Goal: Information Seeking & Learning: Learn about a topic

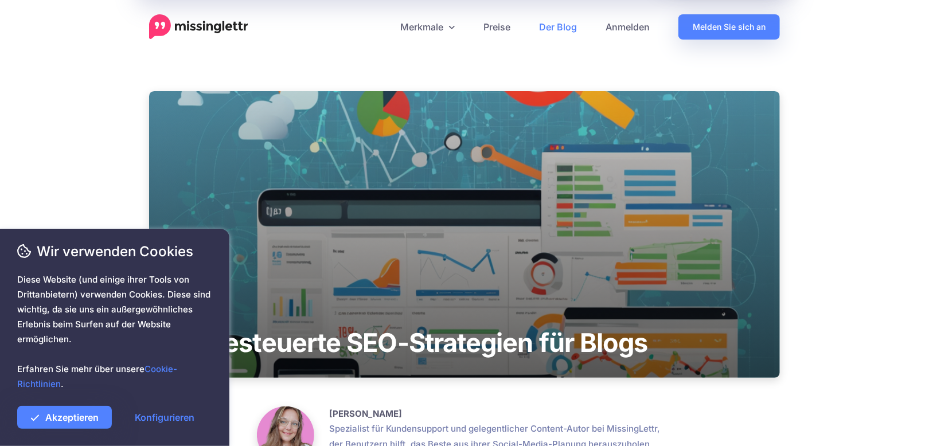
click at [174, 419] on font "Konfigurieren" at bounding box center [165, 417] width 60 height 11
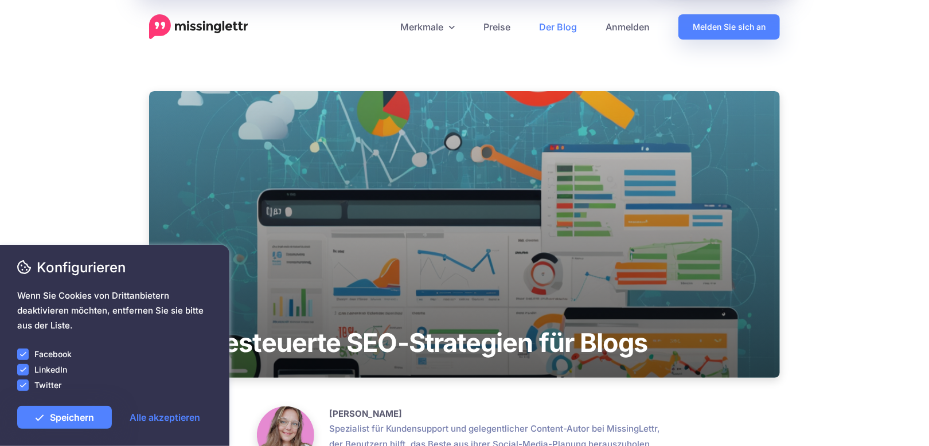
click at [25, 387] on ins at bounding box center [22, 385] width 11 height 11
click at [24, 368] on ins at bounding box center [22, 369] width 11 height 11
click at [25, 355] on ins at bounding box center [22, 354] width 11 height 11
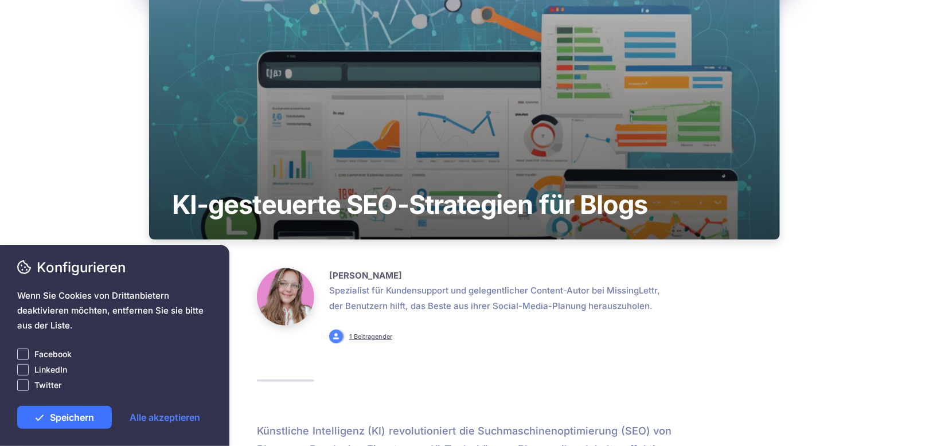
scroll to position [139, 0]
click at [76, 418] on font "Speichern" at bounding box center [72, 417] width 44 height 11
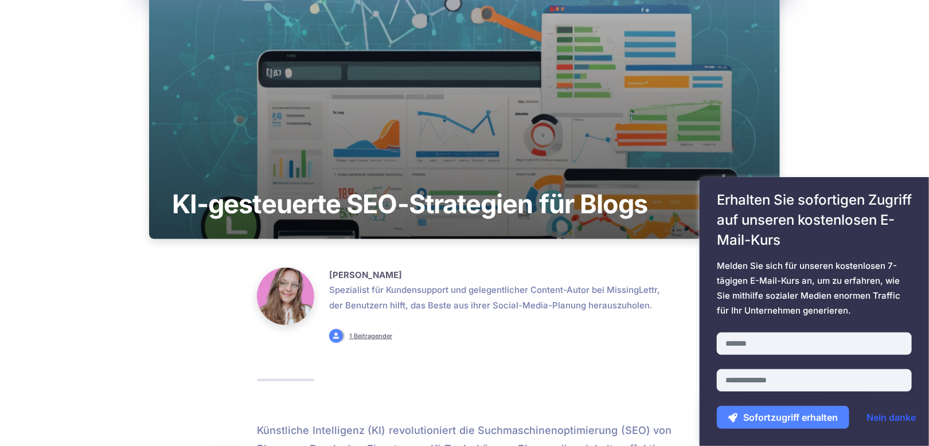
click at [902, 418] on font "Nein danke" at bounding box center [891, 417] width 49 height 11
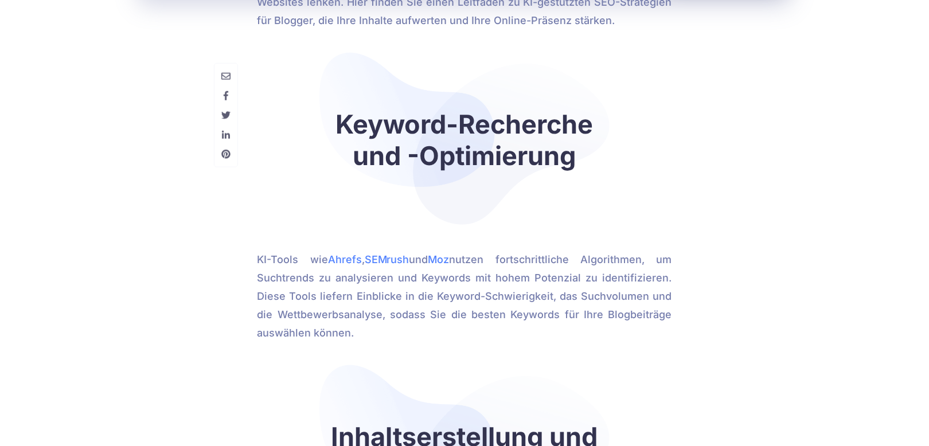
scroll to position [624, 0]
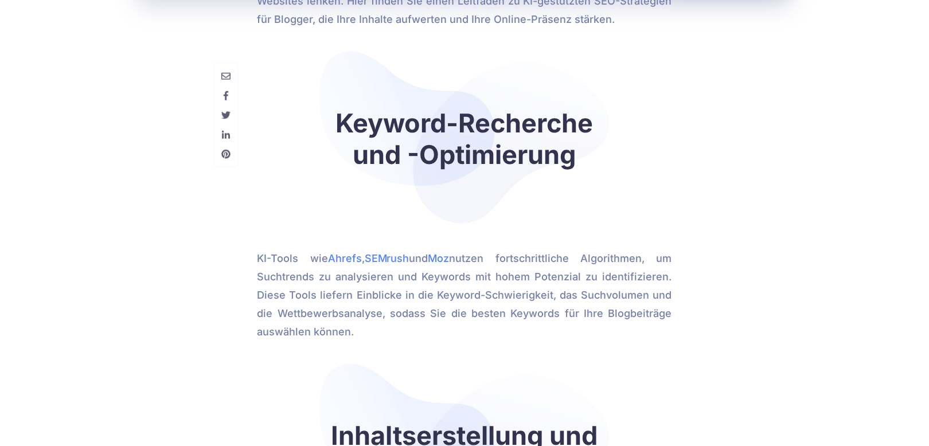
click at [141, 369] on div "LinkedIn" at bounding box center [114, 369] width 195 height 13
